Goal: Information Seeking & Learning: Compare options

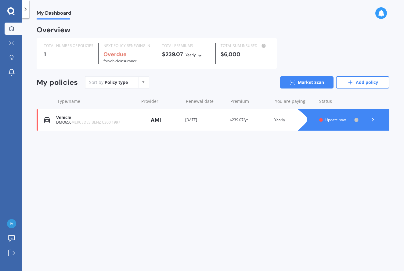
click at [337, 117] on span "Update now" at bounding box center [335, 119] width 20 height 5
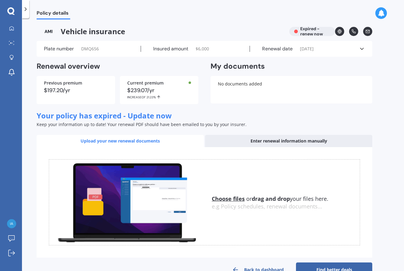
click at [284, 140] on div "Enter renewal information manually" at bounding box center [288, 141] width 167 height 12
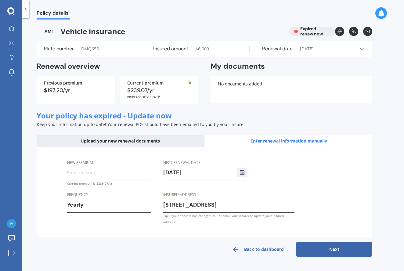
click at [333, 242] on button "Next" at bounding box center [334, 249] width 76 height 15
click at [68, 171] on input "New premium" at bounding box center [109, 172] width 84 height 9
click at [83, 170] on input "$173.00" at bounding box center [109, 172] width 84 height 9
click at [91, 170] on input "$173.00" at bounding box center [109, 172] width 84 height 9
type input "$173.97"
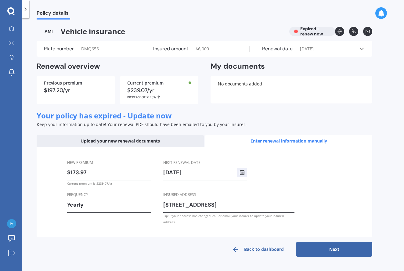
click at [336, 242] on button "Next" at bounding box center [334, 249] width 76 height 15
select select "06"
select select "10"
select select "2024"
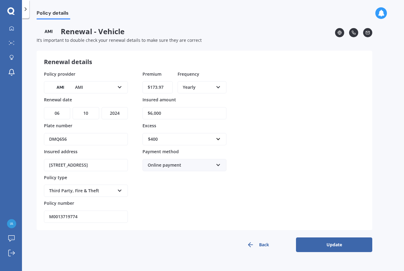
click at [332, 243] on button "Update" at bounding box center [334, 244] width 76 height 15
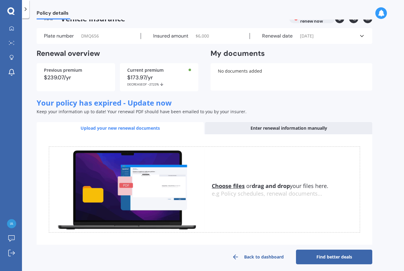
scroll to position [16, 0]
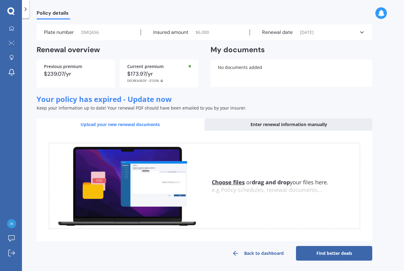
click at [260, 253] on link "Back to dashboard" at bounding box center [258, 253] width 76 height 15
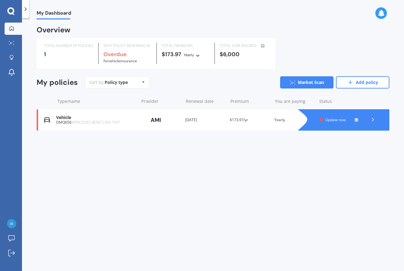
click at [335, 118] on span "Update now" at bounding box center [335, 119] width 20 height 5
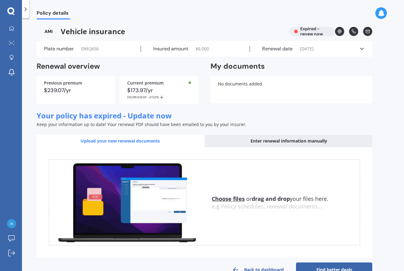
click at [294, 141] on div "Enter renewal information manually" at bounding box center [288, 141] width 167 height 12
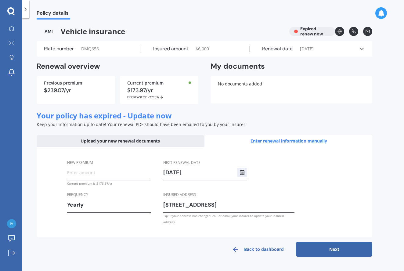
click at [195, 171] on input "[DATE]" at bounding box center [199, 172] width 73 height 9
type input "[DATE]"
click at [335, 242] on button "Next" at bounding box center [334, 249] width 76 height 15
click at [71, 170] on input "New premium" at bounding box center [109, 172] width 84 height 9
type input "$173.97"
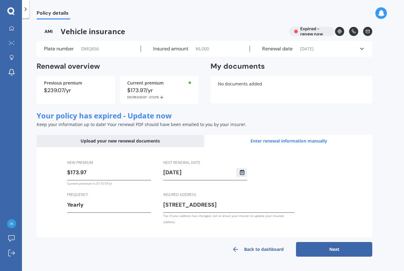
click at [334, 242] on button "Next" at bounding box center [334, 249] width 76 height 15
select select "06"
select select "10"
select select "2026"
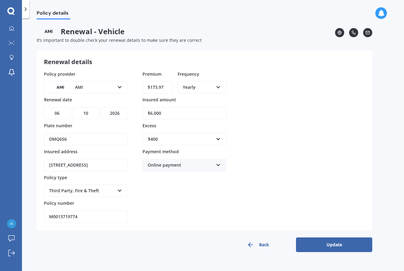
click at [332, 245] on button "Update" at bounding box center [334, 244] width 76 height 15
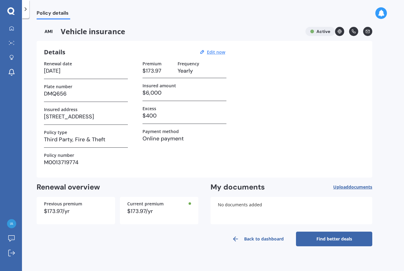
click at [163, 92] on h3 "$6,000" at bounding box center [184, 92] width 84 height 9
click at [153, 91] on h3 "$6,000" at bounding box center [184, 92] width 84 height 9
click at [253, 238] on link "Back to dashboard" at bounding box center [258, 238] width 76 height 15
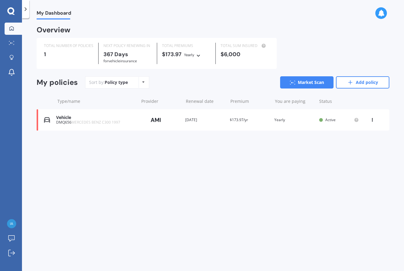
click at [239, 54] on div "$6,000" at bounding box center [244, 54] width 48 height 6
click at [307, 82] on link "Market Scan" at bounding box center [306, 82] width 53 height 12
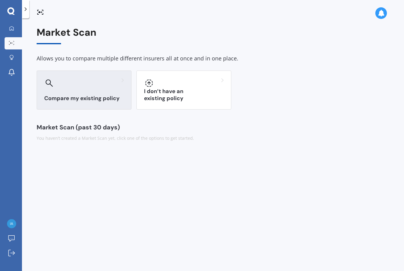
click at [86, 93] on div "Compare my existing policy" at bounding box center [84, 89] width 95 height 39
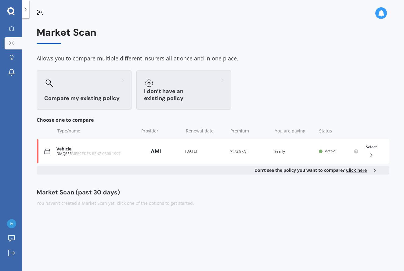
click at [167, 90] on div "I don’t have an existing policy" at bounding box center [183, 89] width 95 height 39
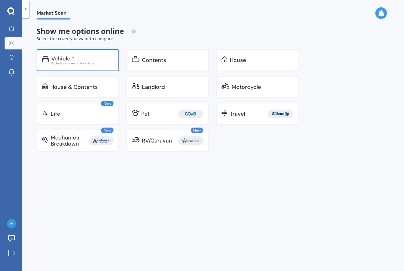
click at [71, 58] on div "Vehicle *" at bounding box center [62, 59] width 23 height 6
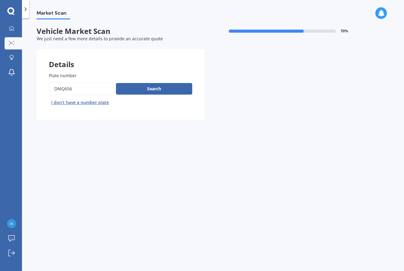
click at [75, 88] on input "Plate number" at bounding box center [81, 88] width 65 height 13
type input "DPN35"
click at [156, 88] on button "Search" at bounding box center [154, 89] width 76 height 12
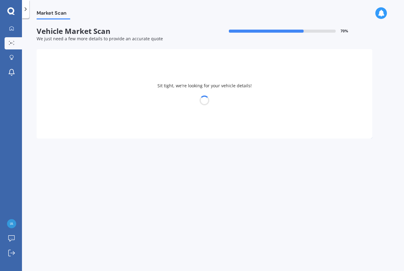
select select "15"
select select "03"
select select "1950"
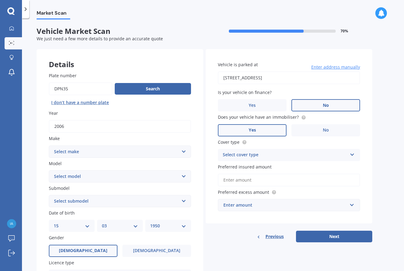
select select "MERCEDES BENZ"
select select "CLS"
select select "350"
click at [353, 153] on icon at bounding box center [352, 153] width 5 height 4
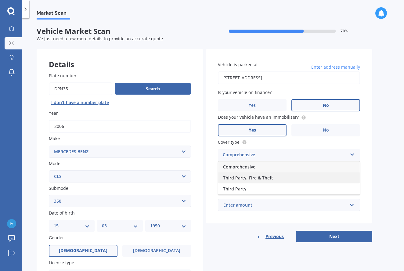
click at [331, 174] on div "Third Party, Fire & Theft" at bounding box center [289, 177] width 142 height 11
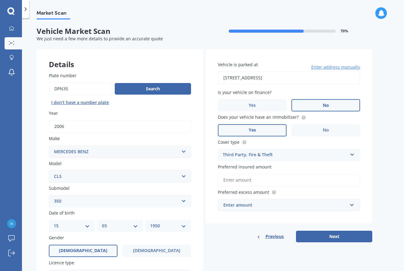
click at [224, 178] on input "Preferred insured amount" at bounding box center [289, 180] width 142 height 13
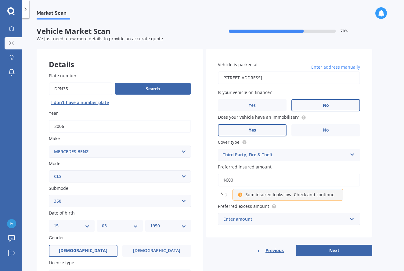
type input "$6,000"
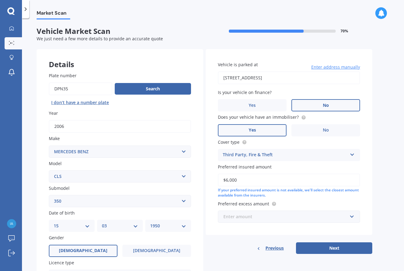
click at [352, 215] on input "text" at bounding box center [286, 217] width 137 height 12
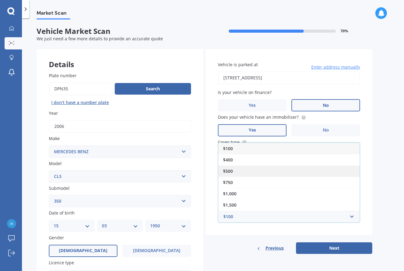
click at [230, 169] on span "$500" at bounding box center [228, 171] width 10 height 6
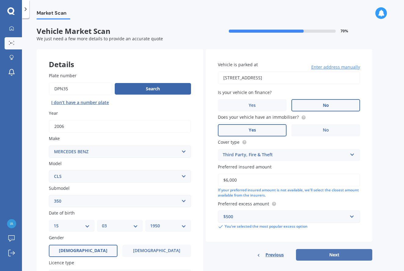
click at [334, 253] on button "Next" at bounding box center [334, 255] width 76 height 12
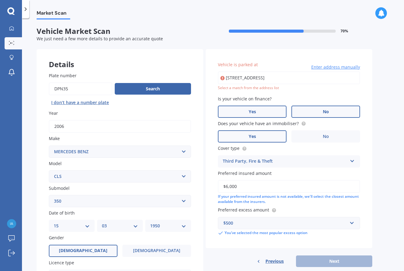
click at [255, 111] on span "Yes" at bounding box center [252, 111] width 7 height 5
click at [0, 0] on input "Yes" at bounding box center [0, 0] width 0 height 0
click at [325, 113] on span "No" at bounding box center [326, 111] width 6 height 5
click at [0, 0] on input "No" at bounding box center [0, 0] width 0 height 0
click at [263, 87] on div "Select a match from the address list" at bounding box center [289, 87] width 142 height 5
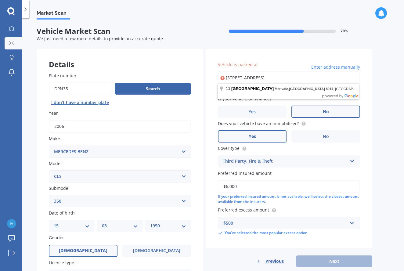
click at [263, 79] on input "[STREET_ADDRESS]" at bounding box center [289, 77] width 142 height 13
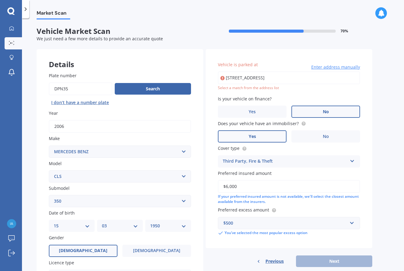
type input "[STREET_ADDRESS]"
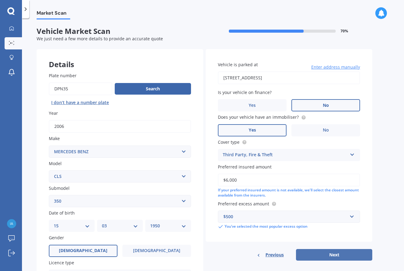
click at [339, 252] on button "Next" at bounding box center [334, 255] width 76 height 12
select select "15"
select select "03"
select select "1950"
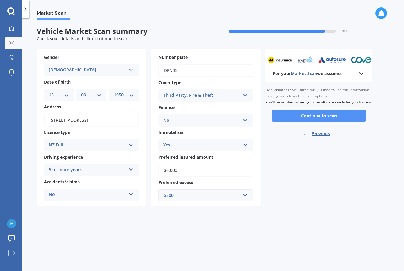
click at [312, 120] on button "Continue to scan" at bounding box center [318, 116] width 95 height 12
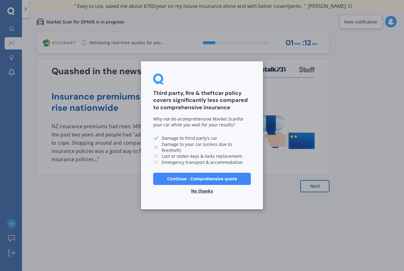
click at [206, 191] on button "No thanks" at bounding box center [201, 191] width 29 height 12
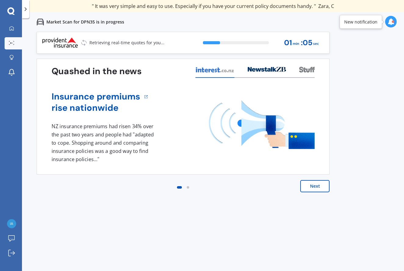
click at [318, 185] on button "Next" at bounding box center [314, 186] width 29 height 12
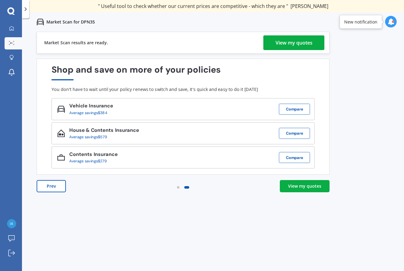
click at [300, 48] on div "View my quotes" at bounding box center [293, 42] width 37 height 15
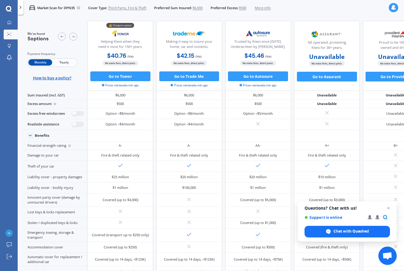
click at [64, 62] on span "Yearly" at bounding box center [64, 62] width 24 height 6
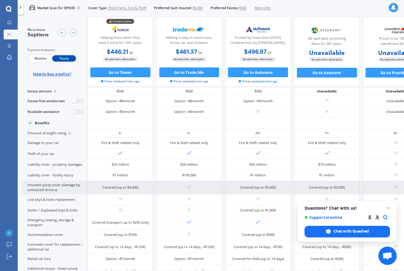
scroll to position [14, 0]
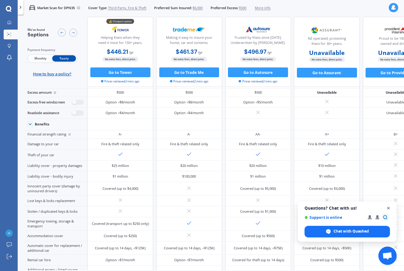
click at [389, 208] on span "Close chat" at bounding box center [389, 208] width 8 height 8
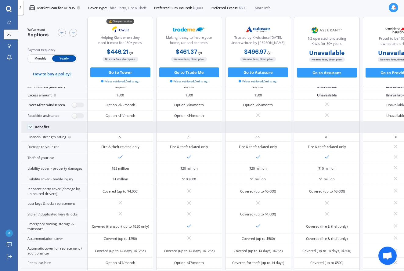
scroll to position [0, 0]
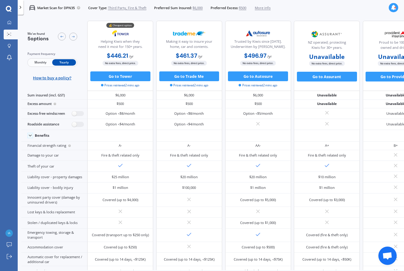
click at [8, 9] on icon at bounding box center [9, 9] width 6 height 6
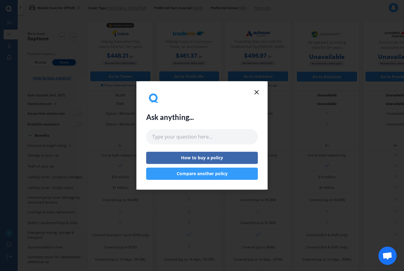
click at [205, 174] on button "Compare another policy" at bounding box center [202, 174] width 112 height 12
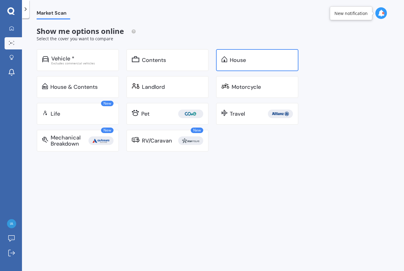
click at [243, 59] on div "House" at bounding box center [238, 60] width 16 height 6
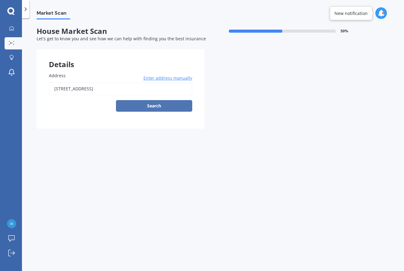
click at [157, 105] on button "Search" at bounding box center [154, 106] width 76 height 12
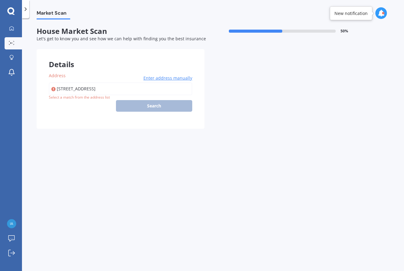
type input "[STREET_ADDRESS]"
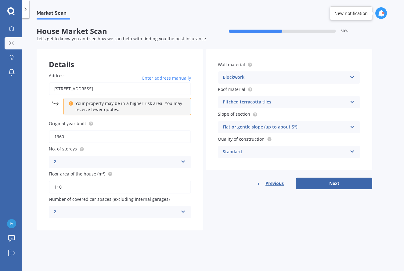
click at [65, 184] on input "110" at bounding box center [120, 187] width 142 height 13
type input "159"
click at [352, 101] on icon at bounding box center [352, 101] width 5 height 4
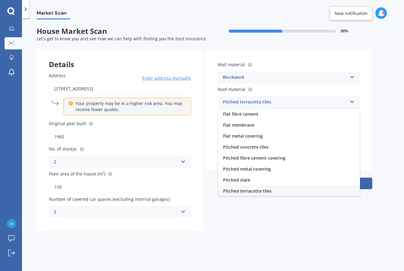
scroll to position [1, 0]
click at [263, 169] on span "Pitched metal covering" at bounding box center [247, 168] width 48 height 6
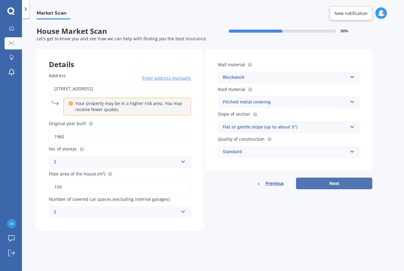
click at [337, 181] on button "Next" at bounding box center [334, 183] width 76 height 12
select select "15"
select select "03"
select select "1950"
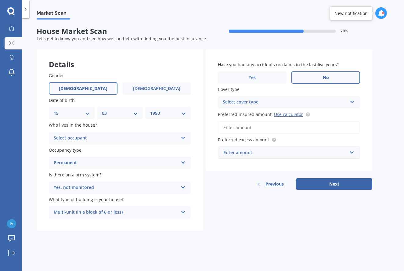
click at [184, 136] on icon at bounding box center [183, 136] width 5 height 4
click at [174, 151] on div "Owner" at bounding box center [120, 150] width 142 height 11
click at [184, 210] on icon at bounding box center [183, 211] width 5 height 4
click at [353, 101] on icon at bounding box center [352, 101] width 5 height 4
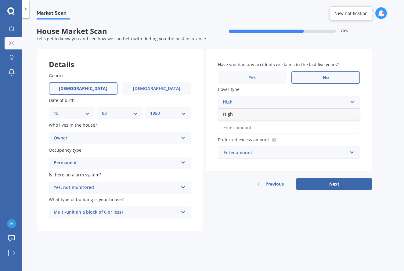
click at [353, 101] on icon at bounding box center [352, 101] width 5 height 4
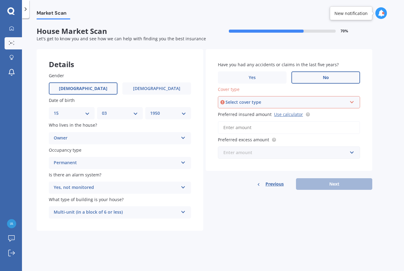
click at [351, 150] on input "text" at bounding box center [286, 153] width 137 height 12
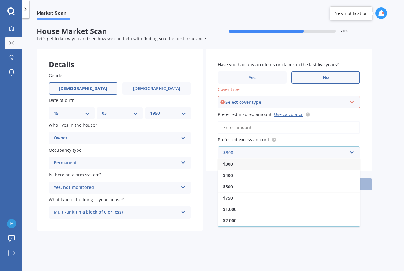
scroll to position [11, 0]
click at [257, 219] on div "$2,500" at bounding box center [289, 220] width 142 height 11
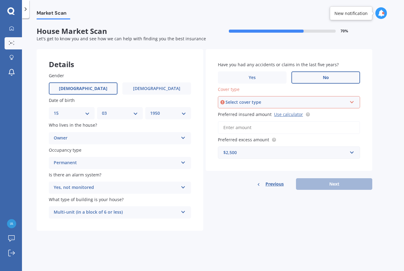
click at [244, 124] on input "Preferred insured amount Use calculator" at bounding box center [289, 127] width 142 height 13
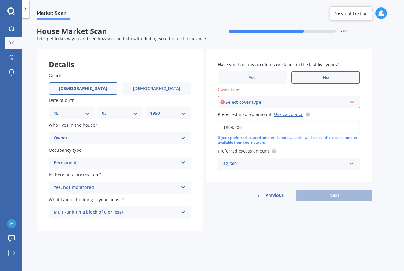
type input "$803,400"
click at [351, 102] on icon at bounding box center [351, 101] width 5 height 4
click at [346, 114] on div "High" at bounding box center [288, 113] width 141 height 11
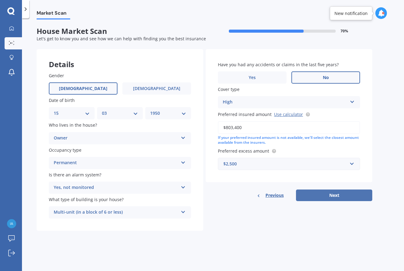
click at [335, 193] on button "Next" at bounding box center [334, 195] width 76 height 12
select select "15"
select select "03"
select select "1950"
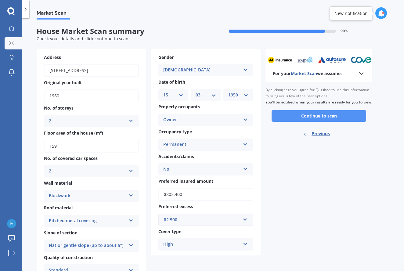
click at [321, 119] on button "Continue to scan" at bounding box center [318, 116] width 95 height 12
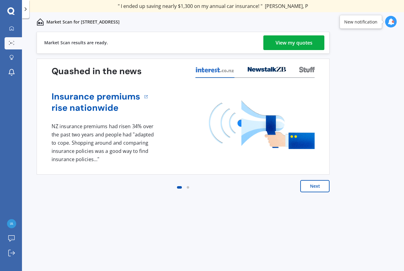
click at [296, 41] on div "View my quotes" at bounding box center [293, 42] width 37 height 15
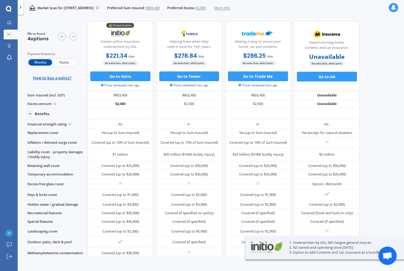
click at [61, 63] on span "Yearly" at bounding box center [64, 62] width 24 height 6
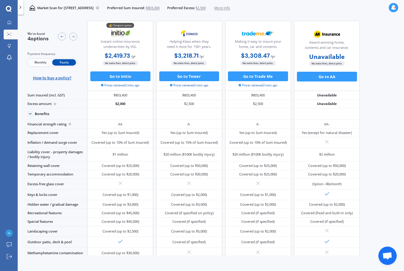
click at [10, 9] on icon at bounding box center [9, 9] width 6 height 6
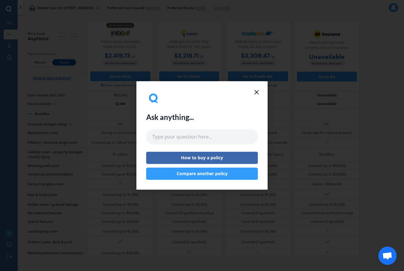
click at [258, 93] on line at bounding box center [257, 92] width 4 height 4
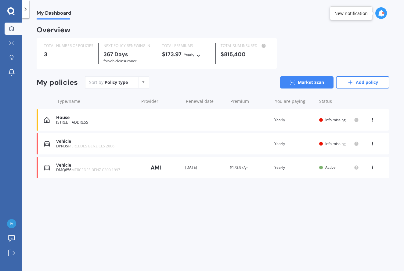
click at [338, 119] on span "Info missing" at bounding box center [335, 119] width 20 height 5
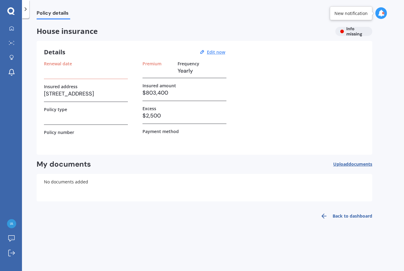
click at [56, 63] on label "Renewal date" at bounding box center [58, 63] width 28 height 5
click at [55, 73] on h3 at bounding box center [86, 70] width 84 height 9
click at [54, 79] on div "Renewal date Insured address [STREET_ADDRESS] Policy type Policy number" at bounding box center [86, 104] width 84 height 86
click at [55, 132] on label "Policy number" at bounding box center [59, 132] width 30 height 5
click at [215, 53] on u "Edit now" at bounding box center [216, 52] width 18 height 6
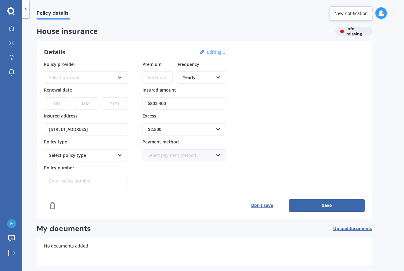
click at [119, 77] on icon at bounding box center [119, 76] width 5 height 4
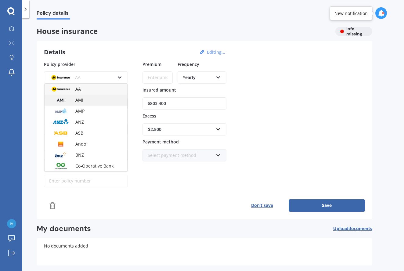
click at [100, 99] on div "AMI" at bounding box center [86, 100] width 83 height 11
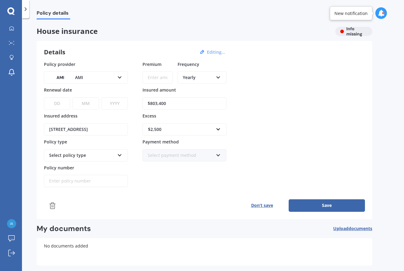
select select "15"
select select "10"
select select "2025"
click at [120, 155] on icon at bounding box center [119, 154] width 5 height 4
click at [119, 164] on div "Premier House" at bounding box center [86, 166] width 83 height 11
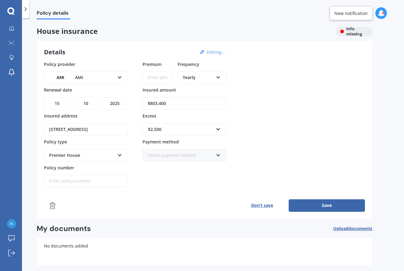
click at [51, 181] on input "Policy number" at bounding box center [86, 181] width 84 height 12
type input "3666693d02"
click at [220, 129] on input "text" at bounding box center [182, 130] width 78 height 12
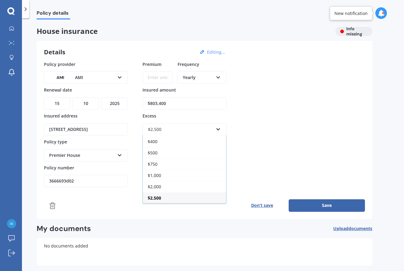
click at [265, 126] on div "Policy provider AMI AA AMI AMP ANZ ASB Ando BNZ Co-Operative Bank FMG Initio Ki…" at bounding box center [204, 124] width 321 height 126
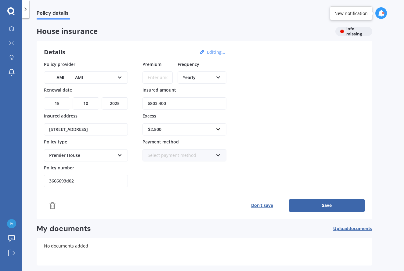
click at [219, 155] on icon at bounding box center [218, 154] width 5 height 4
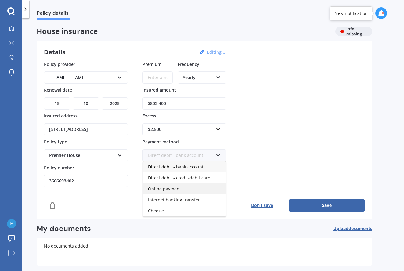
click at [194, 188] on div "Online payment" at bounding box center [184, 188] width 83 height 11
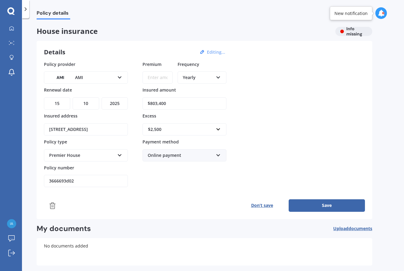
click at [165, 80] on input "Premium" at bounding box center [157, 77] width 30 height 12
type input "$2,457.97"
click at [280, 113] on div "Policy provider AMI AA AMI AMP ANZ ASB Ando BNZ Co-Operative Bank FMG Initio Ki…" at bounding box center [204, 124] width 321 height 126
click at [329, 205] on button "Save" at bounding box center [327, 205] width 76 height 12
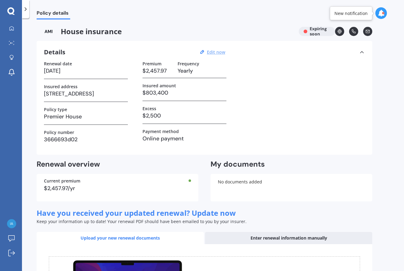
click at [217, 51] on u "Edit now" at bounding box center [216, 52] width 18 height 6
select select "15"
select select "10"
select select "2025"
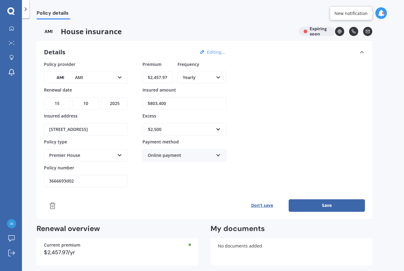
click at [77, 181] on input "3666693d02" at bounding box center [86, 181] width 84 height 12
type input "3"
type input "HOMA01601336"
click at [328, 205] on button "Save" at bounding box center [327, 205] width 76 height 12
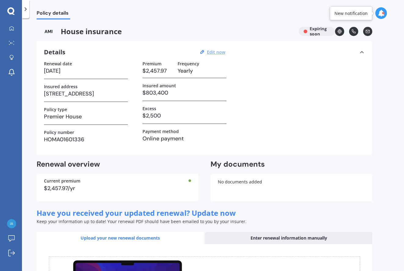
click at [213, 53] on u "Edit now" at bounding box center [216, 52] width 18 height 6
select select "15"
select select "10"
select select "2025"
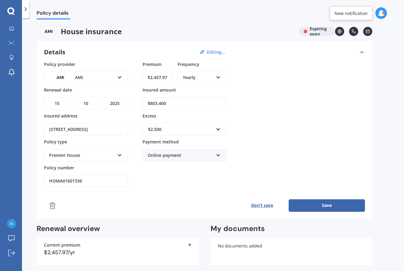
click at [53, 129] on input "[STREET_ADDRESS]" at bounding box center [86, 129] width 84 height 12
click at [63, 130] on input "[STREET_ADDRESS]" at bounding box center [86, 129] width 84 height 12
click at [53, 128] on input "[STREET_ADDRESS]" at bounding box center [86, 129] width 84 height 12
type input "[STREET_ADDRESS]"
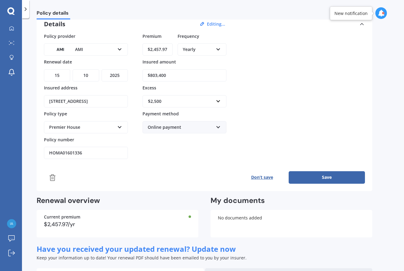
scroll to position [0, 0]
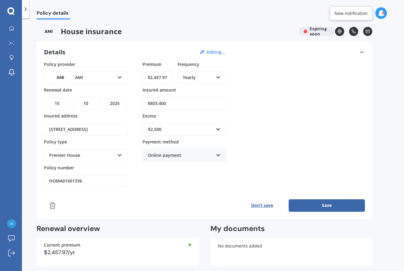
click at [331, 204] on button "Save" at bounding box center [327, 205] width 76 height 12
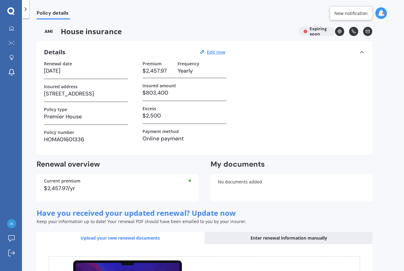
click at [12, 10] on icon at bounding box center [10, 11] width 7 height 8
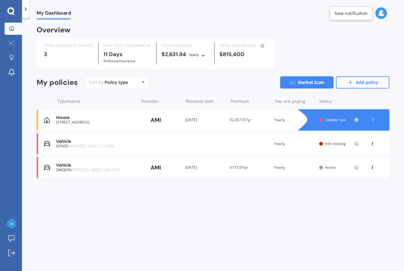
click at [332, 142] on span "Info missing" at bounding box center [335, 143] width 20 height 5
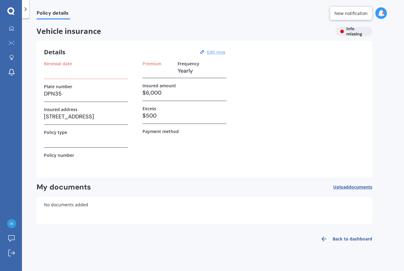
click at [217, 52] on u "Edit now" at bounding box center [216, 52] width 18 height 6
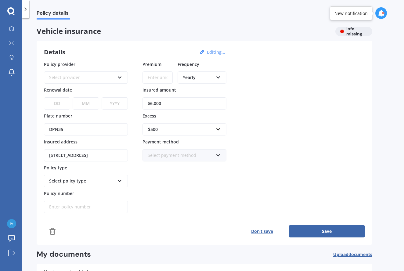
click at [120, 76] on icon at bounding box center [119, 76] width 5 height 4
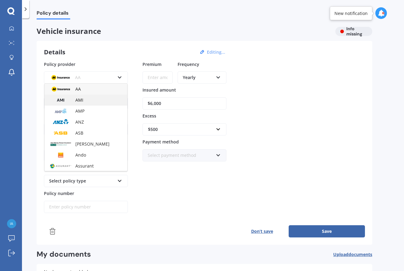
click at [87, 101] on div "AMI" at bounding box center [86, 100] width 83 height 11
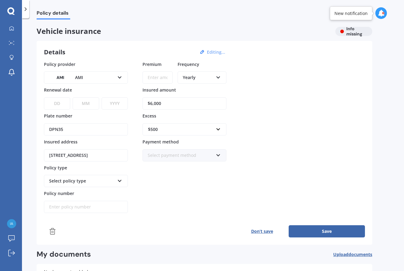
select select "06"
select select "11"
select select "2025"
click at [52, 206] on input "Policy number" at bounding box center [86, 207] width 84 height 12
type input "MOTA01697749"
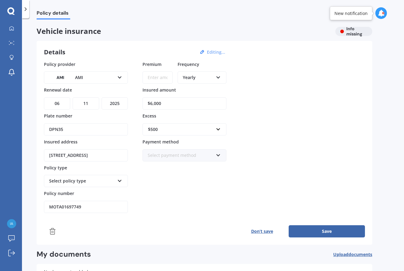
click at [150, 77] on input "Premium" at bounding box center [157, 77] width 30 height 12
type input "$316.22"
click at [163, 102] on input "$6,000" at bounding box center [184, 103] width 84 height 12
type input "$6"
type input "$5,850"
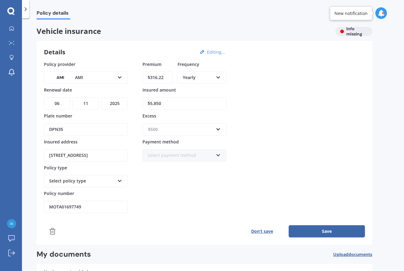
click at [218, 129] on input "text" at bounding box center [182, 130] width 78 height 12
click at [271, 149] on div "Policy provider AMI AA AMI AMP ANZ ASB [PERSON_NAME] Ando Assurant Autosure BNZ…" at bounding box center [204, 137] width 321 height 152
click at [218, 155] on icon at bounding box center [218, 154] width 5 height 4
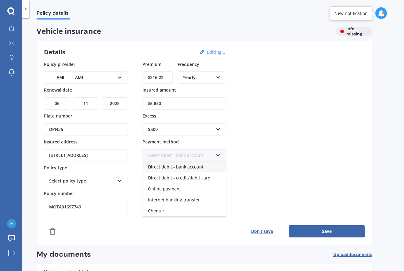
click at [193, 189] on div "Online payment" at bounding box center [184, 188] width 83 height 11
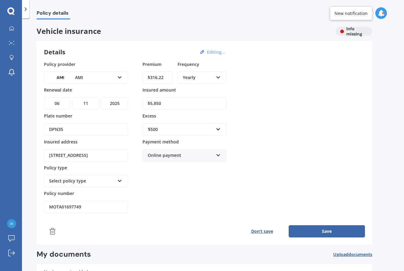
click at [322, 231] on button "Save" at bounding box center [327, 231] width 76 height 12
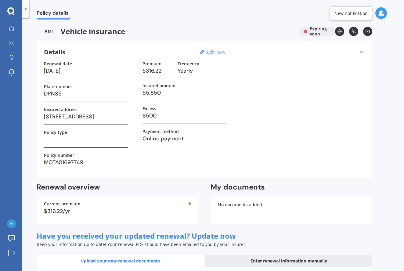
click at [10, 12] on icon at bounding box center [10, 11] width 7 height 8
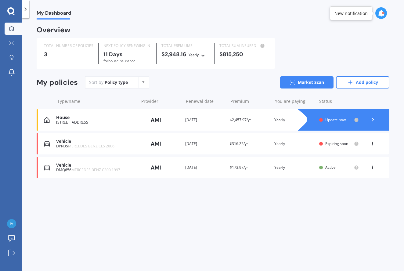
click at [338, 117] on span "Update now" at bounding box center [335, 119] width 20 height 5
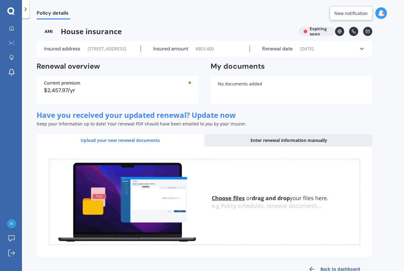
click at [303, 146] on div "Enter renewal information manually" at bounding box center [288, 140] width 167 height 12
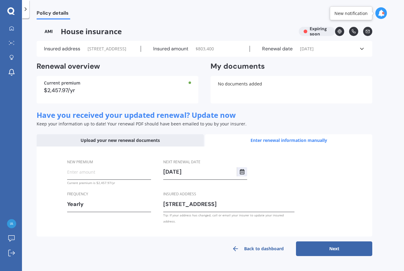
click at [68, 176] on input "New premium" at bounding box center [109, 171] width 84 height 9
type input "$2,457.97"
click at [332, 252] on button "Next" at bounding box center [334, 248] width 76 height 15
select select "15"
select select "10"
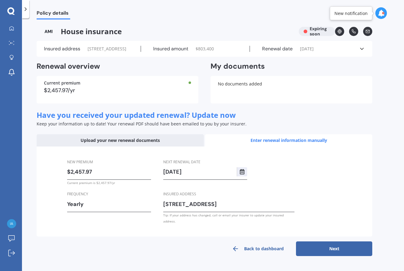
select select "2026"
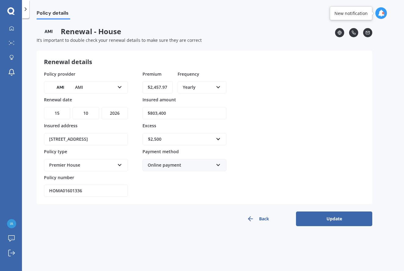
click at [333, 218] on button "Update" at bounding box center [334, 218] width 76 height 15
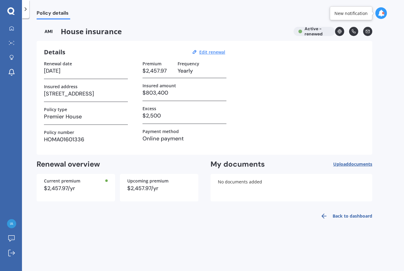
click at [353, 215] on link "Back to dashboard" at bounding box center [345, 216] width 56 height 15
